Goal: Task Accomplishment & Management: Use online tool/utility

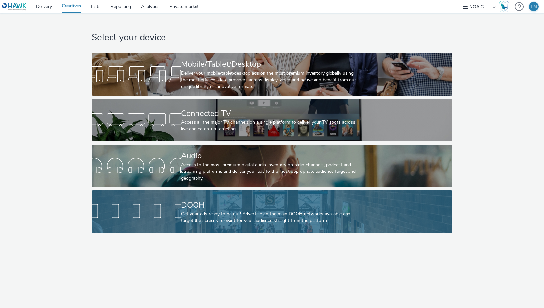
click at [241, 207] on div "DOOH" at bounding box center [270, 204] width 179 height 11
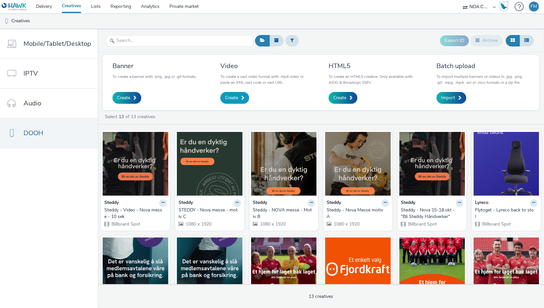
click at [236, 97] on span "Create" at bounding box center [231, 98] width 13 height 7
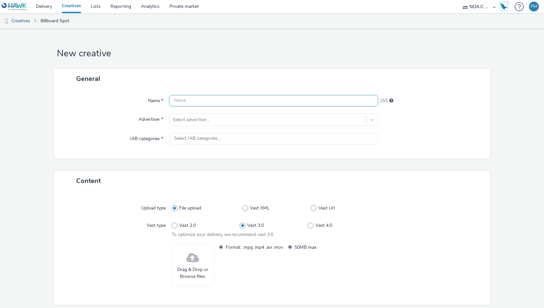
click at [238, 98] on input "text" at bounding box center [274, 100] width 210 height 11
click at [221, 121] on div at bounding box center [268, 120] width 190 height 8
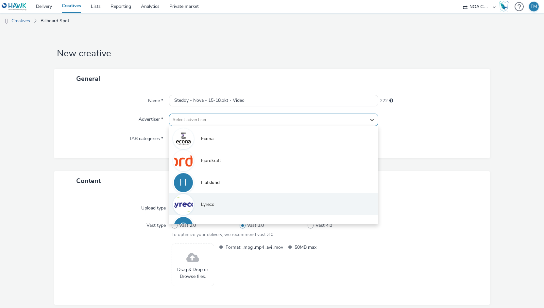
scroll to position [14, 0]
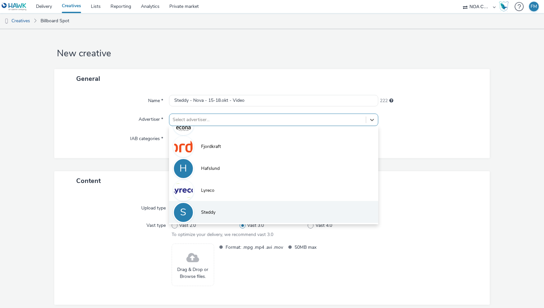
click at [221, 208] on li "S Steddy" at bounding box center [274, 212] width 210 height 22
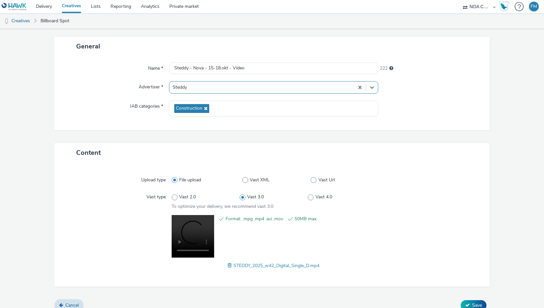
scroll to position [40, 0]
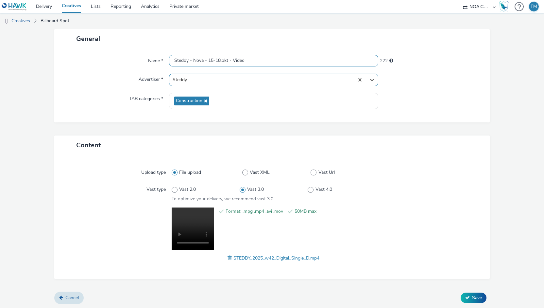
click at [286, 61] on input "Steddy - Nova - 15-18.okt - Video" at bounding box center [274, 60] width 210 height 11
type input "Steddy - Nova - 15-18.okt - Video - V2"
click at [473, 295] on span "Save" at bounding box center [478, 297] width 10 height 6
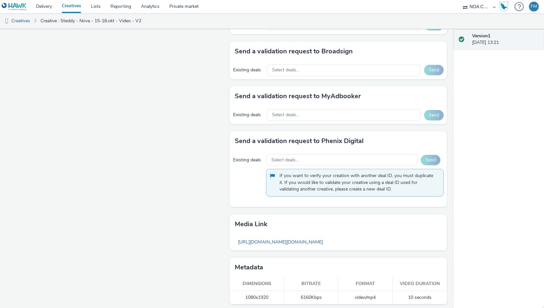
scroll to position [332, 0]
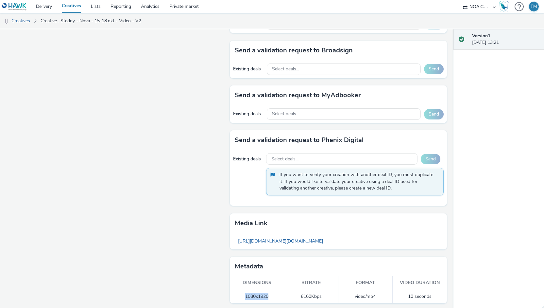
drag, startPoint x: 265, startPoint y: 293, endPoint x: 241, endPoint y: 292, distance: 23.9
click at [241, 292] on td "1080x1920" at bounding box center [257, 296] width 54 height 13
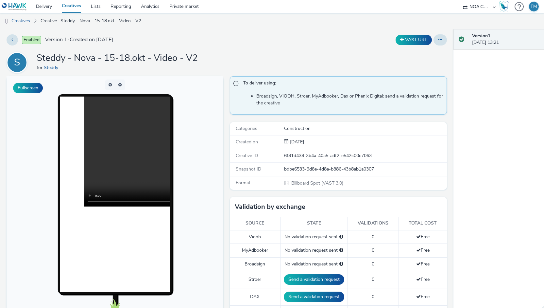
scroll to position [0, 0]
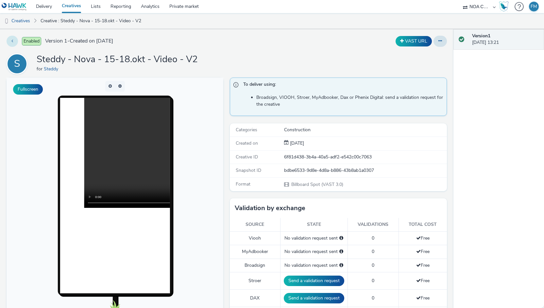
click at [11, 40] on button at bounding box center [12, 41] width 11 height 11
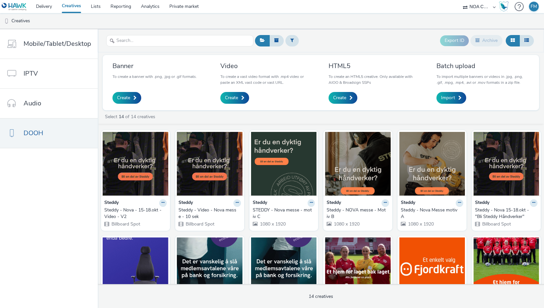
click at [12, 6] on img at bounding box center [14, 7] width 25 height 8
